Goal: Obtain resource: Download file/media

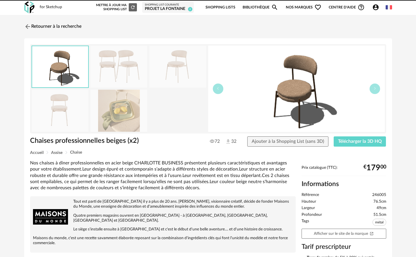
click at [41, 26] on link "Retourner à la recherche" at bounding box center [52, 26] width 57 height 13
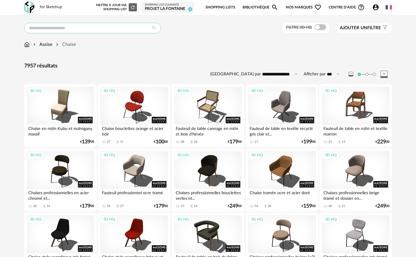
click at [74, 26] on input "text" at bounding box center [92, 28] width 137 height 11
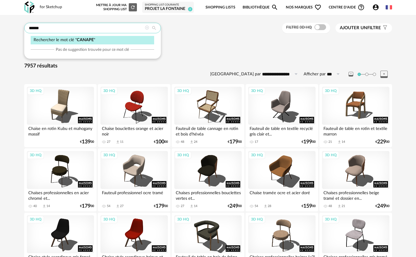
type input "******"
type input "**********"
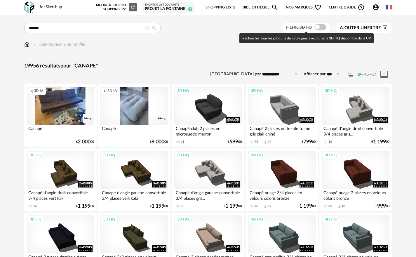
click at [317, 27] on span at bounding box center [321, 27] width 12 height 6
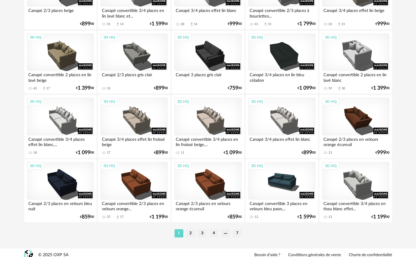
scroll to position [1151, 0]
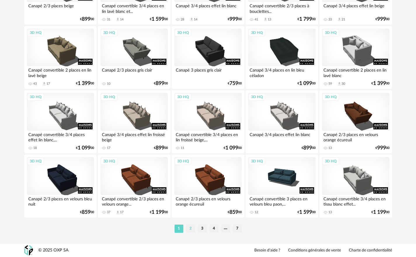
click at [193, 229] on li "2" at bounding box center [190, 229] width 9 height 8
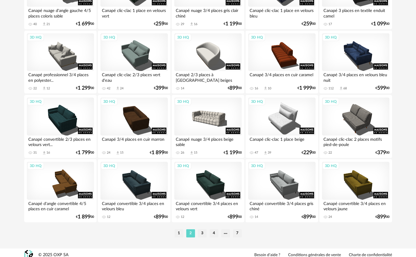
scroll to position [1151, 0]
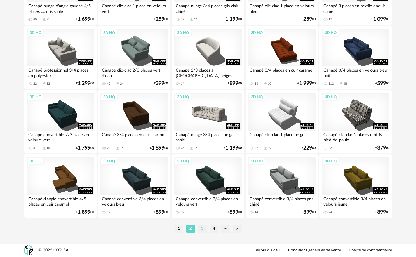
click at [203, 228] on li "3" at bounding box center [202, 229] width 9 height 8
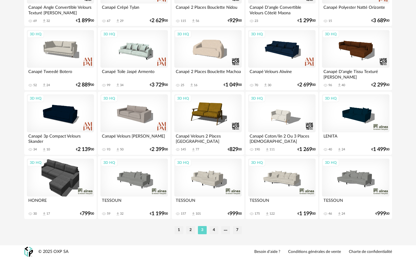
scroll to position [1151, 0]
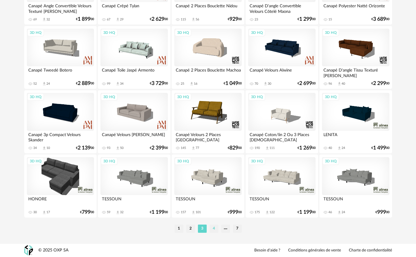
click at [215, 228] on li "4" at bounding box center [214, 229] width 9 height 8
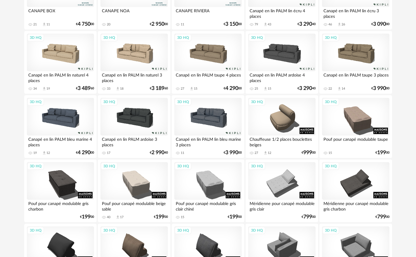
scroll to position [234, 0]
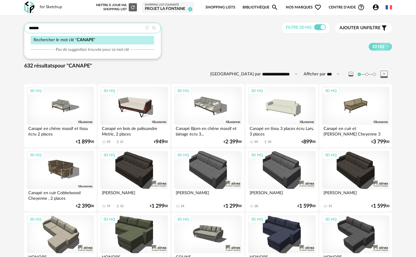
drag, startPoint x: 60, startPoint y: 27, endPoint x: 21, endPoint y: 26, distance: 38.6
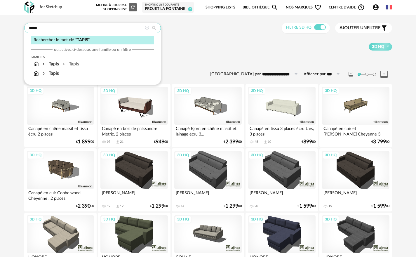
type input "*****"
type input "**********"
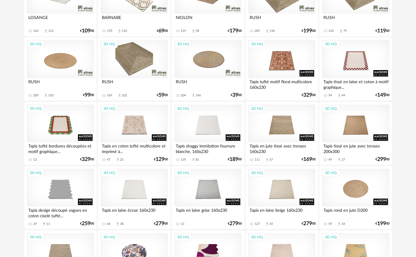
scroll to position [234, 0]
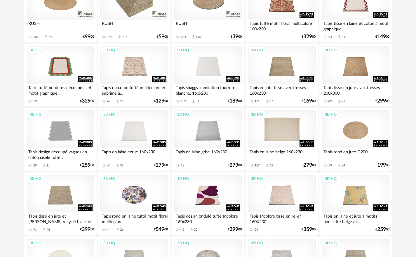
click at [284, 133] on div "3D HQ" at bounding box center [281, 129] width 67 height 38
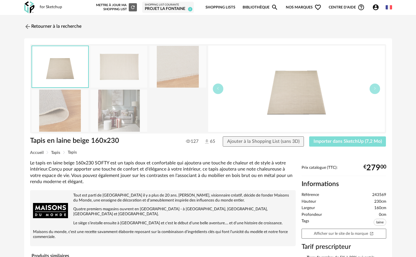
click at [329, 143] on span "Importer dans SketchUp (7,2 Mo)" at bounding box center [348, 141] width 68 height 5
click at [337, 141] on span "Importer dans SketchUp (7,2 Mo)" at bounding box center [348, 141] width 68 height 5
click at [70, 25] on link "Retourner à la recherche" at bounding box center [51, 26] width 57 height 13
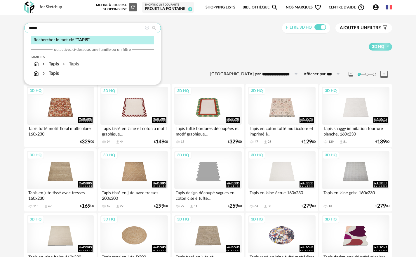
drag, startPoint x: 55, startPoint y: 31, endPoint x: 22, endPoint y: 18, distance: 35.4
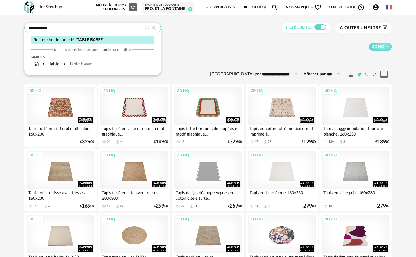
type input "**********"
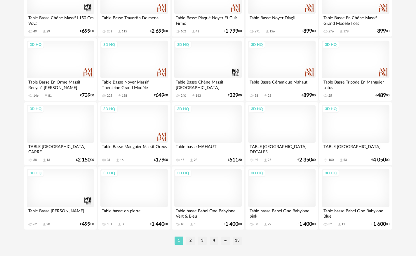
scroll to position [1151, 0]
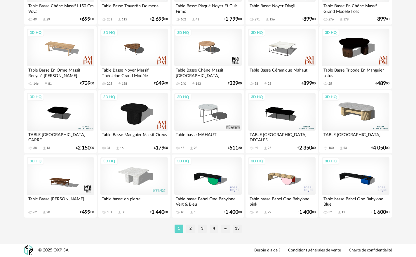
click at [283, 116] on div "3D HQ" at bounding box center [281, 112] width 67 height 38
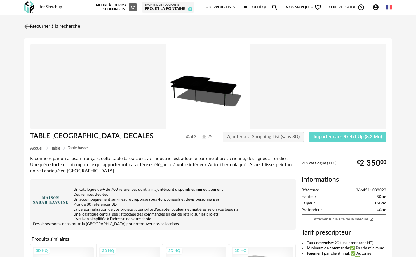
click at [31, 24] on img at bounding box center [27, 26] width 8 height 8
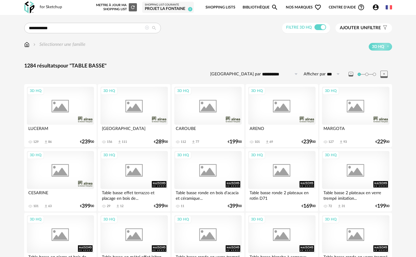
scroll to position [1151, 0]
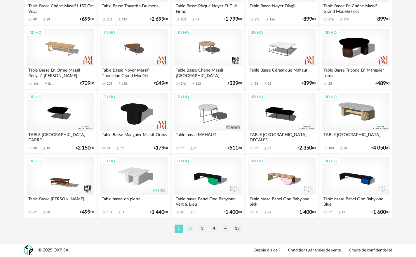
click at [192, 227] on li "2" at bounding box center [190, 229] width 9 height 8
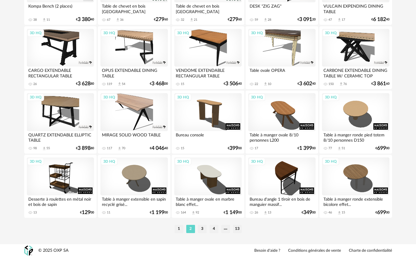
scroll to position [1151, 0]
click at [203, 227] on li "3" at bounding box center [202, 229] width 9 height 8
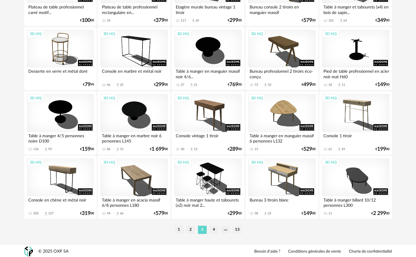
scroll to position [1151, 0]
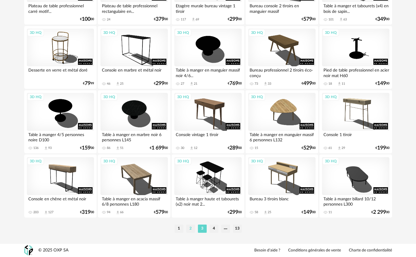
click at [192, 228] on li "2" at bounding box center [190, 229] width 9 height 8
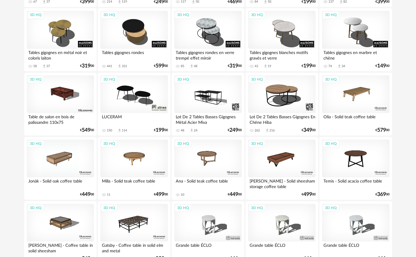
scroll to position [88, 0]
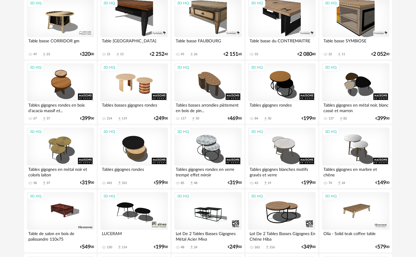
click at [136, 86] on div "3D HQ" at bounding box center [133, 82] width 67 height 38
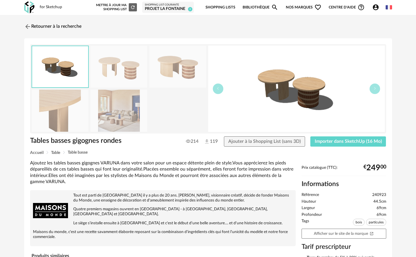
click at [134, 120] on img at bounding box center [119, 111] width 57 height 42
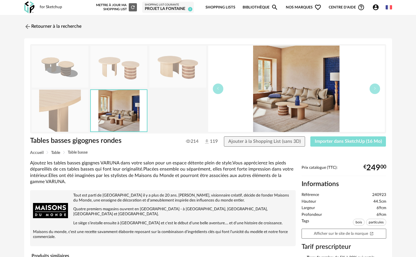
click at [327, 141] on span "Importer dans SketchUp (16 Mo)" at bounding box center [348, 141] width 67 height 5
click at [41, 24] on link "Retourner à la recherche" at bounding box center [51, 26] width 57 height 13
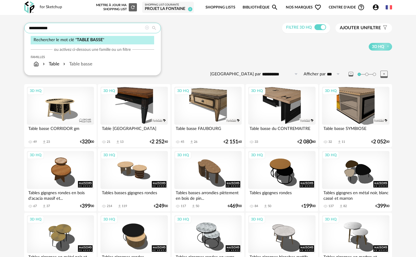
drag, startPoint x: 53, startPoint y: 26, endPoint x: 17, endPoint y: 24, distance: 36.3
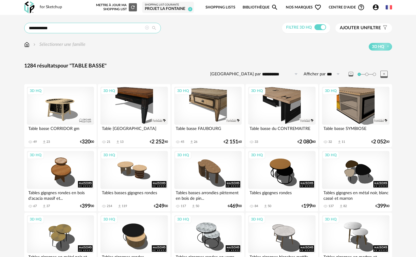
drag, startPoint x: 58, startPoint y: 27, endPoint x: 18, endPoint y: 15, distance: 41.8
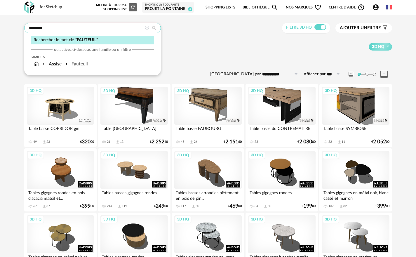
type input "********"
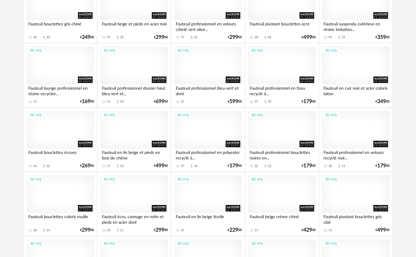
scroll to position [818, 0]
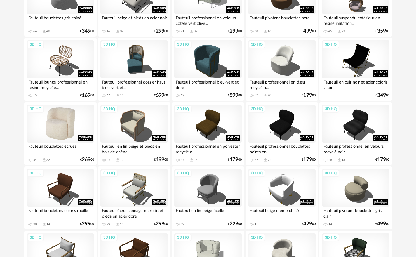
click at [66, 122] on div "3D HQ" at bounding box center [60, 124] width 67 height 38
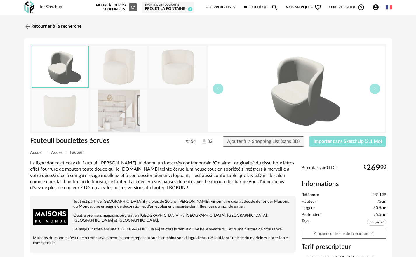
click at [330, 144] on button "Importer dans SketchUp (2,1 Mo)" at bounding box center [347, 141] width 77 height 11
